Goal: Navigation & Orientation: Find specific page/section

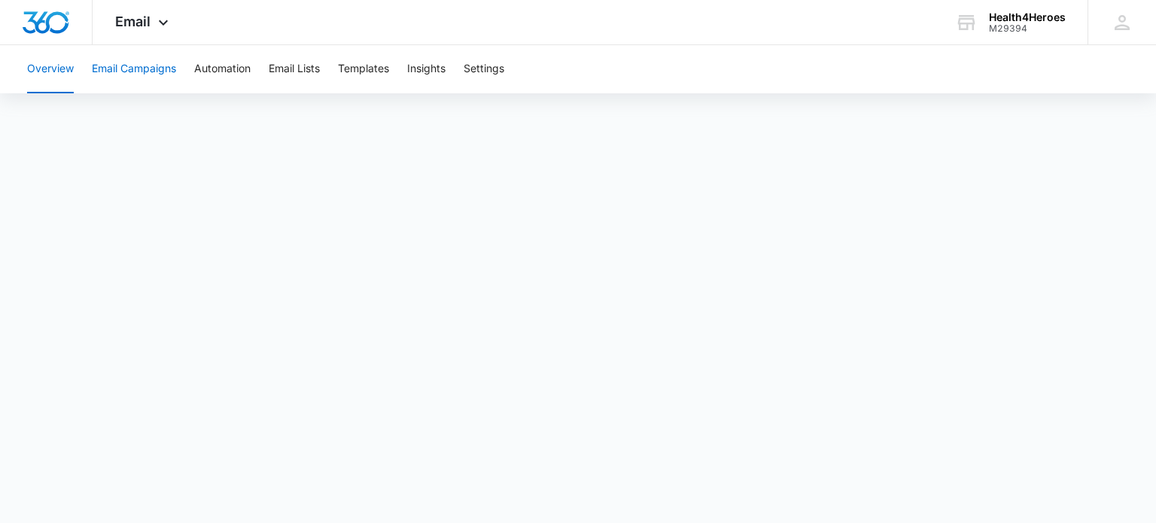
click at [125, 73] on button "Email Campaigns" at bounding box center [134, 69] width 84 height 48
click at [42, 69] on button "Overview" at bounding box center [50, 69] width 47 height 48
